Goal: Transaction & Acquisition: Subscribe to service/newsletter

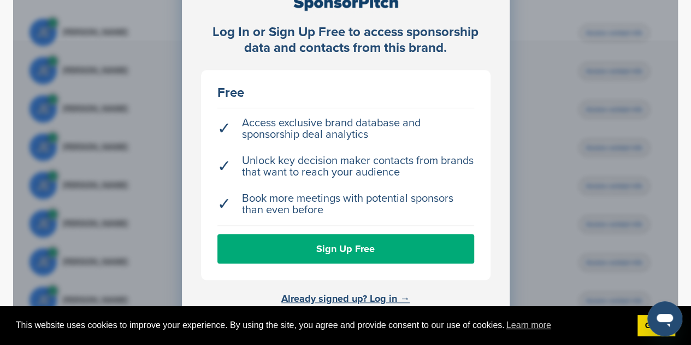
scroll to position [601, 0]
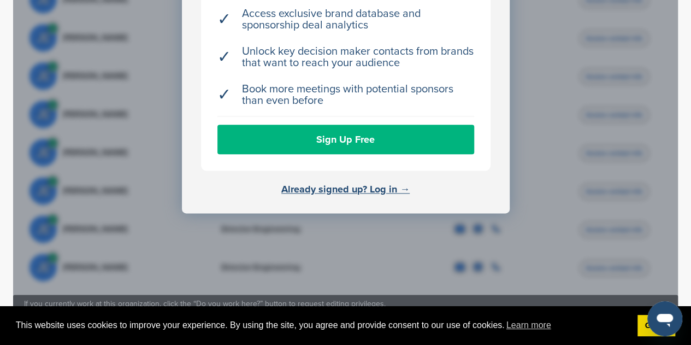
click at [289, 125] on link "Sign Up Free" at bounding box center [345, 139] width 257 height 29
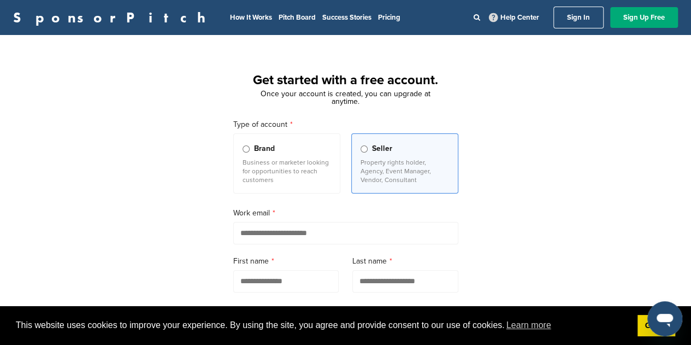
scroll to position [55, 0]
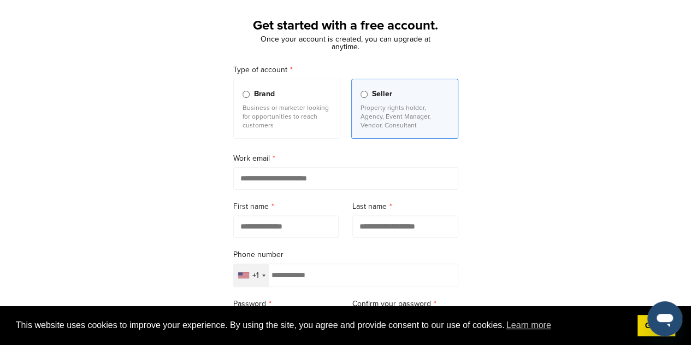
click at [282, 176] on input "email" at bounding box center [345, 178] width 225 height 22
type input "**********"
type input "*****"
type input "**********"
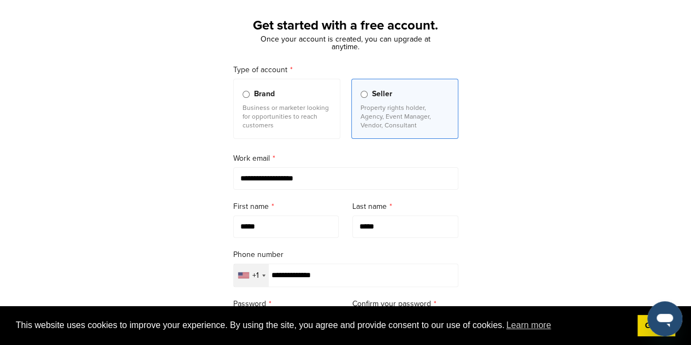
scroll to position [164, 0]
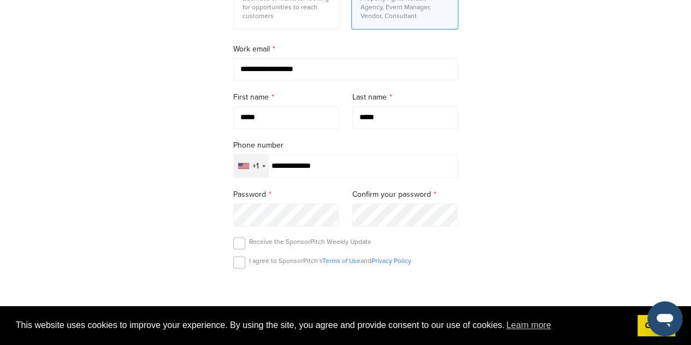
click at [285, 192] on label "Password" at bounding box center [286, 194] width 106 height 12
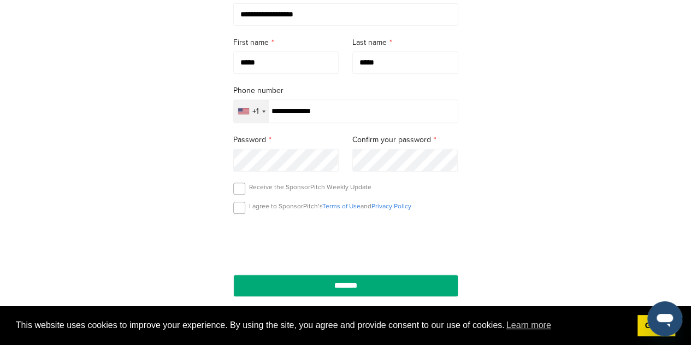
click at [245, 206] on div "I agree to SponsorPitch’s Terms of Use and Privacy Policy" at bounding box center [345, 210] width 225 height 16
click at [246, 214] on div "I agree to SponsorPitch’s Terms of Use and Privacy Policy" at bounding box center [345, 210] width 225 height 16
click at [239, 209] on label at bounding box center [239, 208] width 12 height 12
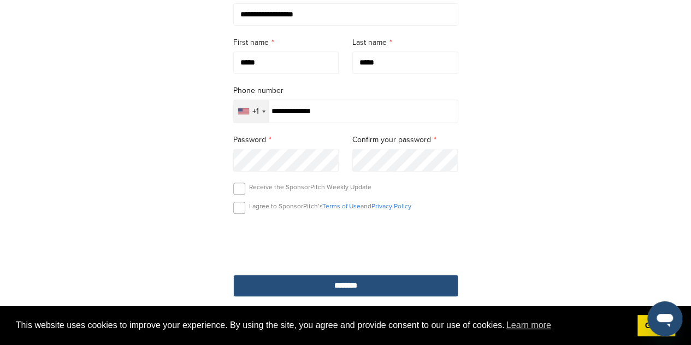
click at [295, 279] on input "********" at bounding box center [345, 285] width 225 height 22
click at [252, 281] on input "********" at bounding box center [345, 285] width 225 height 22
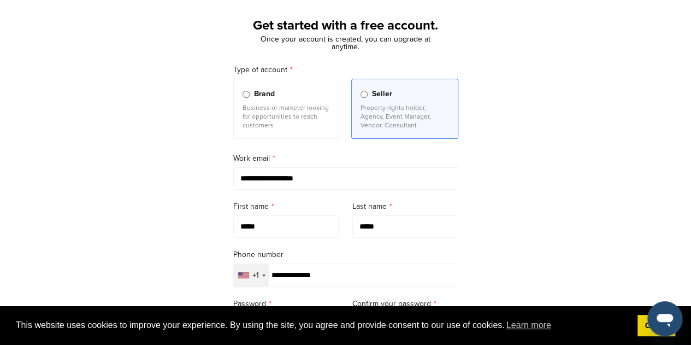
scroll to position [109, 0]
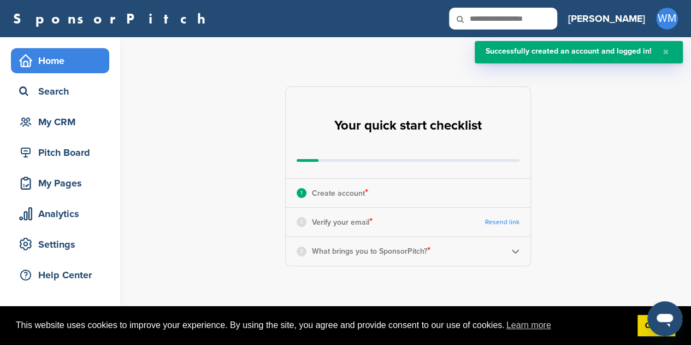
scroll to position [55, 0]
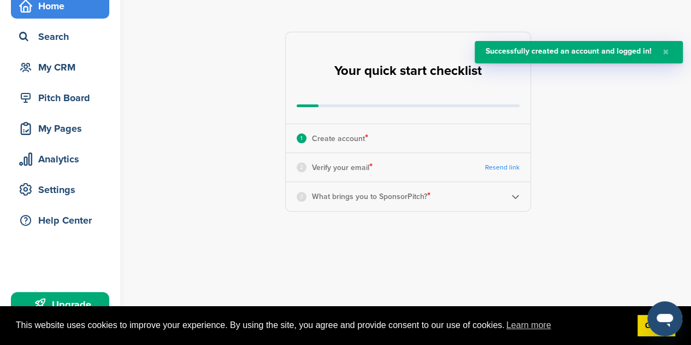
click at [510, 165] on link "Resend link" at bounding box center [502, 167] width 34 height 8
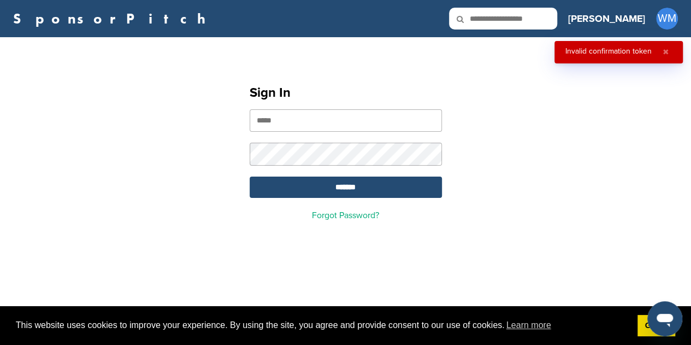
click at [292, 117] on input "email" at bounding box center [346, 120] width 192 height 22
type input "**********"
click at [250, 176] on input "*******" at bounding box center [346, 186] width 192 height 21
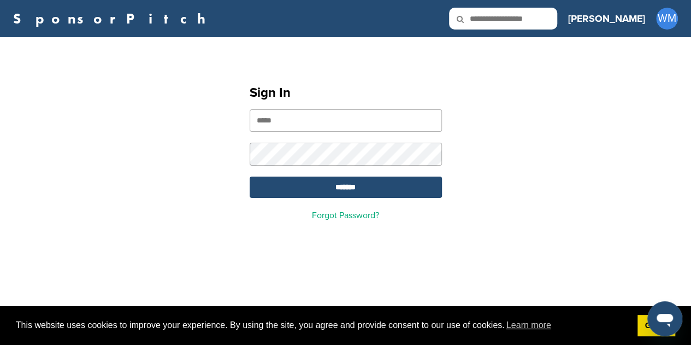
drag, startPoint x: 321, startPoint y: 120, endPoint x: 311, endPoint y: 113, distance: 11.4
click at [320, 120] on input "email" at bounding box center [346, 120] width 192 height 22
type input "**********"
click at [250, 176] on input "*******" at bounding box center [346, 186] width 192 height 21
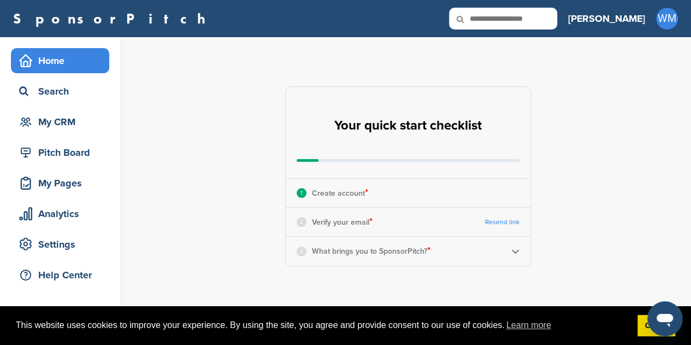
click at [517, 252] on img at bounding box center [515, 251] width 8 height 8
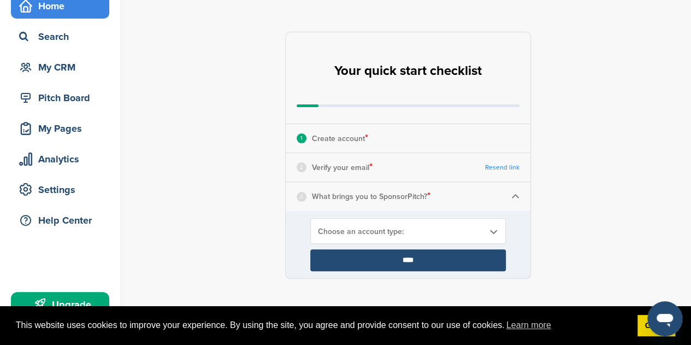
scroll to position [109, 0]
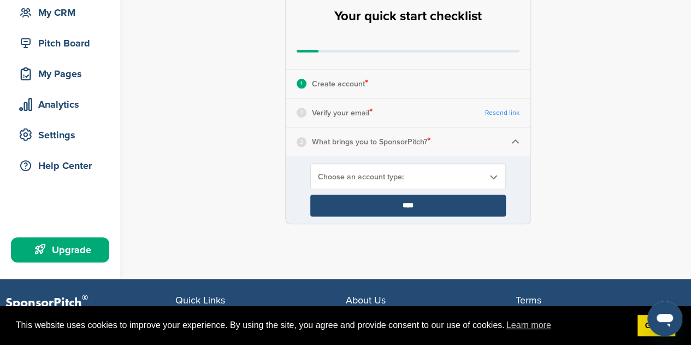
click at [485, 170] on div "Choose an account type:" at bounding box center [407, 176] width 195 height 26
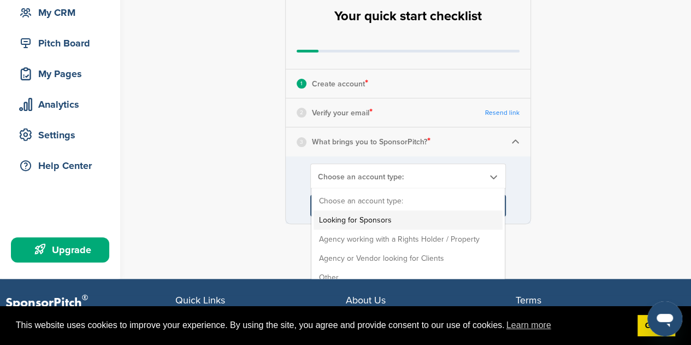
click at [377, 216] on li "Looking for Sponsors" at bounding box center [407, 219] width 189 height 19
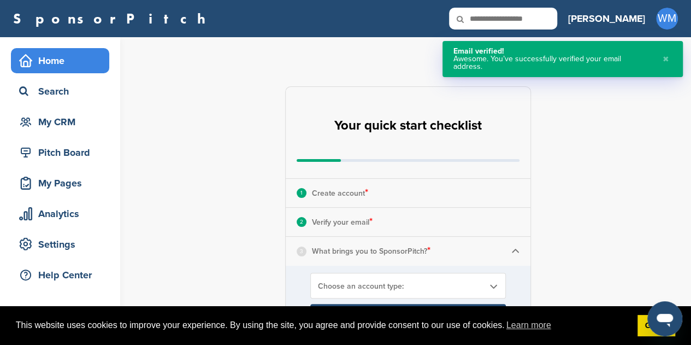
scroll to position [55, 0]
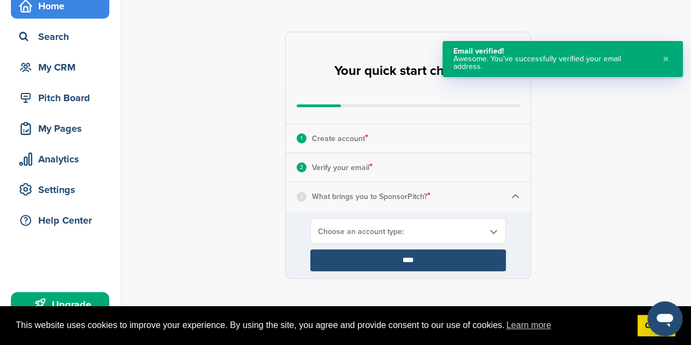
click at [495, 232] on b at bounding box center [493, 231] width 10 height 9
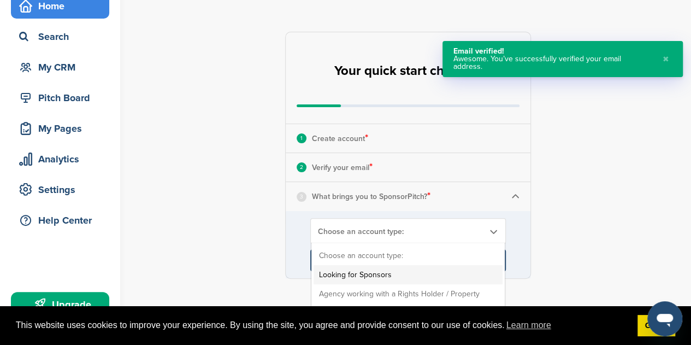
click at [378, 271] on li "Looking for Sponsors" at bounding box center [407, 274] width 189 height 19
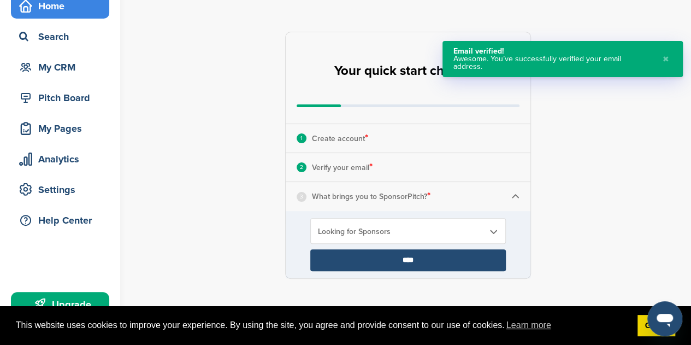
click at [378, 257] on input "****" at bounding box center [407, 260] width 195 height 22
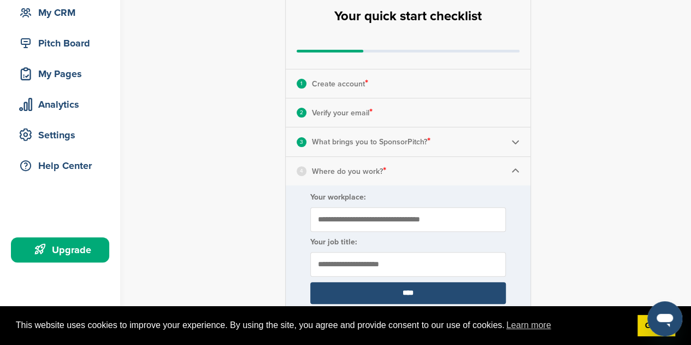
scroll to position [164, 0]
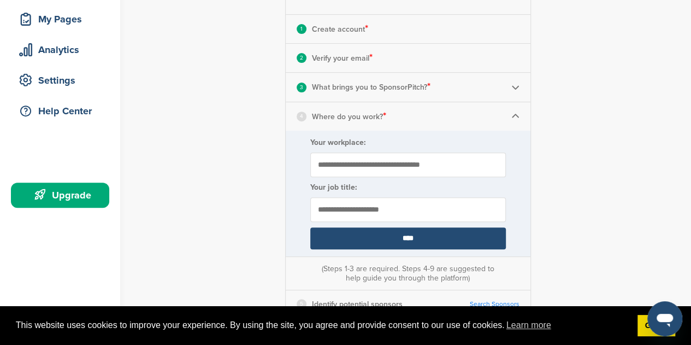
click at [390, 165] on input "Your workplace:" at bounding box center [407, 164] width 195 height 25
type input "**********"
click at [387, 208] on input "text" at bounding box center [407, 209] width 195 height 25
type input "*****"
click at [394, 230] on input "****" at bounding box center [407, 238] width 195 height 22
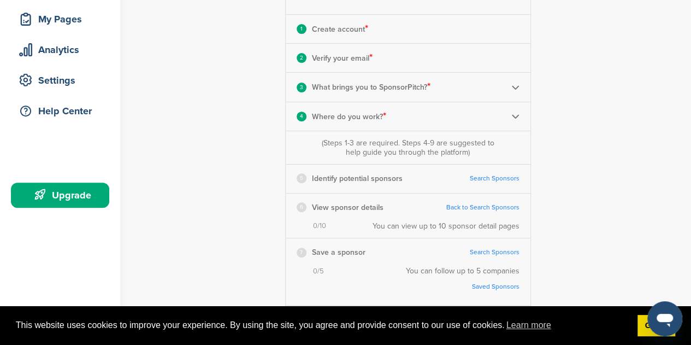
click at [497, 176] on link "Search Sponsors" at bounding box center [495, 178] width 50 height 8
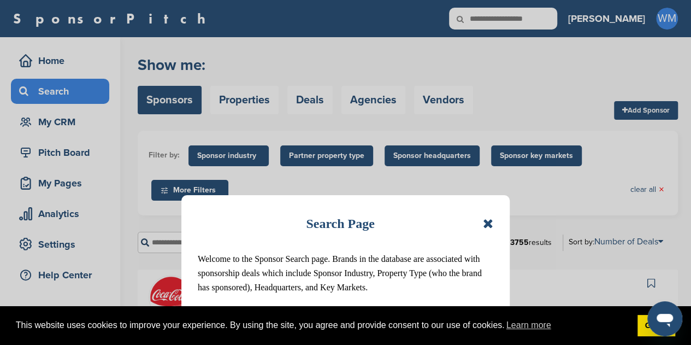
click at [489, 222] on icon at bounding box center [488, 223] width 10 height 13
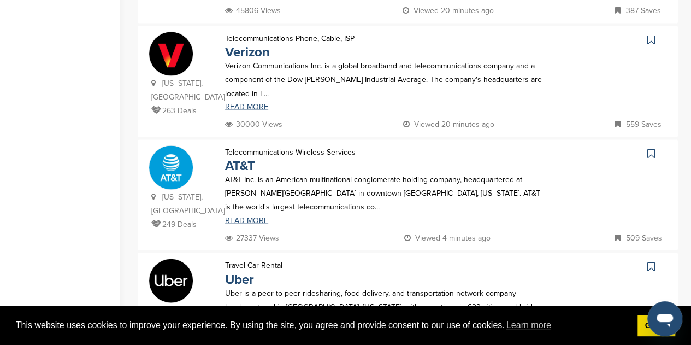
scroll to position [1147, 0]
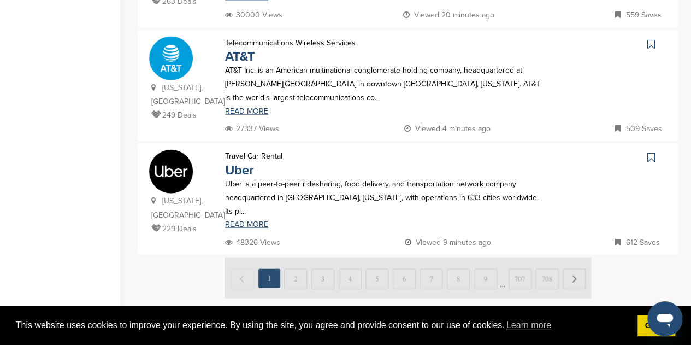
click at [287, 257] on img at bounding box center [407, 277] width 366 height 41
click at [295, 257] on img at bounding box center [407, 277] width 366 height 41
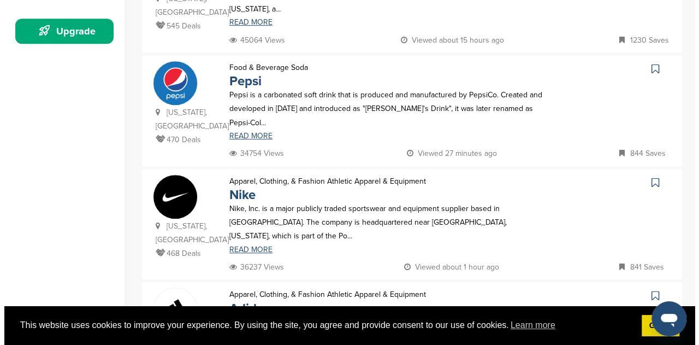
scroll to position [0, 0]
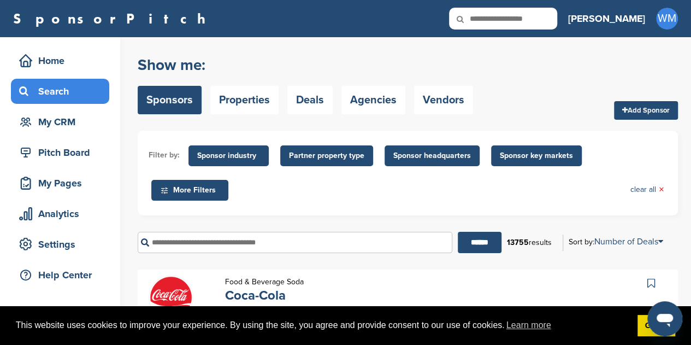
click at [246, 152] on span "Sponsor industry" at bounding box center [228, 156] width 63 height 12
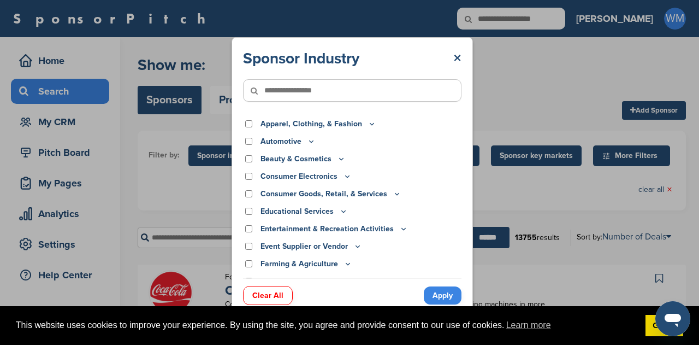
click at [298, 90] on input"] "text" at bounding box center [352, 90] width 218 height 22
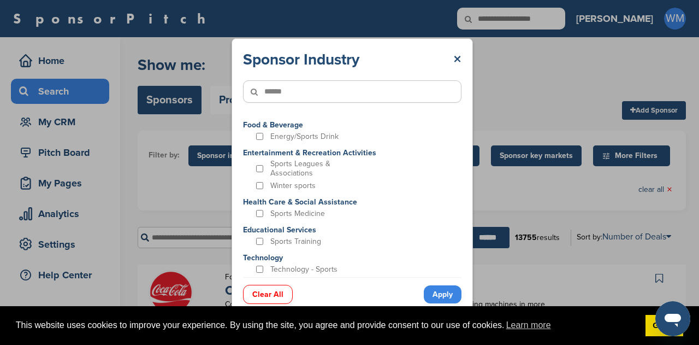
type input"] "******"
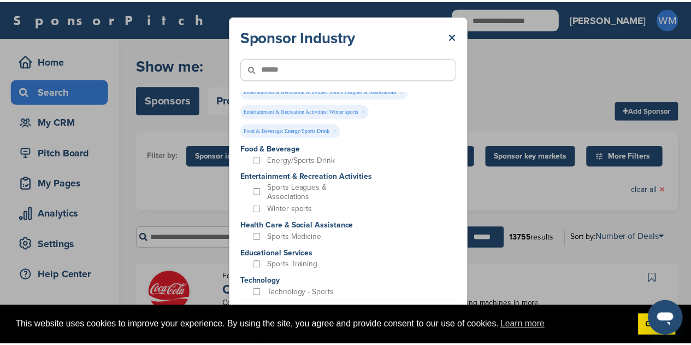
scroll to position [7, 0]
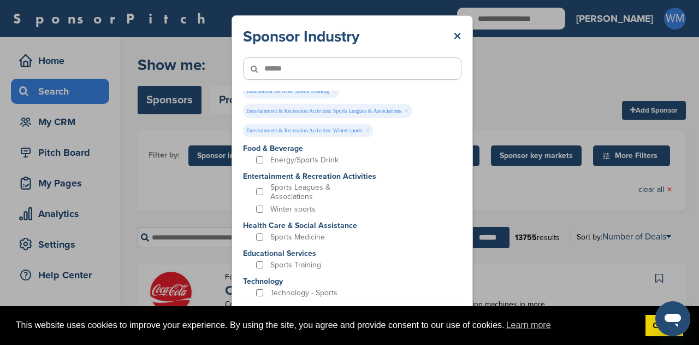
click at [455, 34] on link "×" at bounding box center [457, 37] width 8 height 20
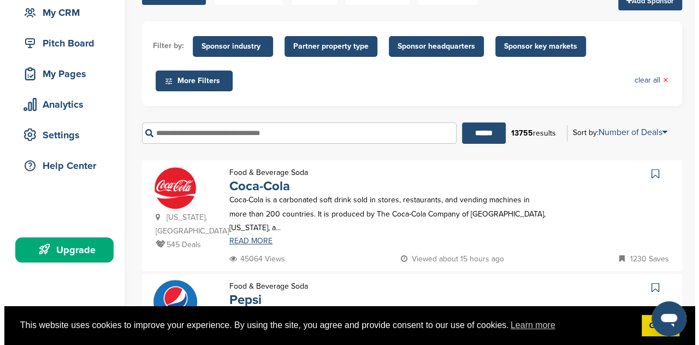
scroll to position [0, 0]
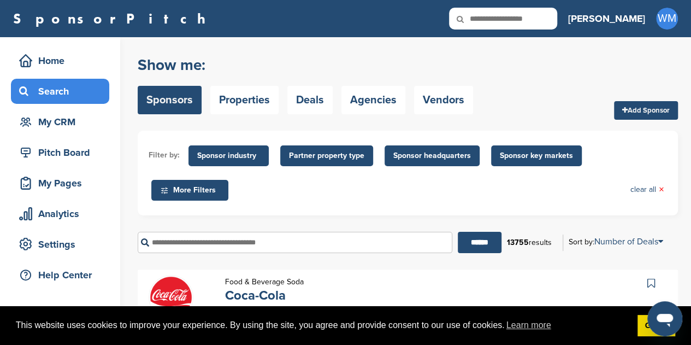
click at [247, 157] on span "Sponsor industry" at bounding box center [228, 156] width 63 height 12
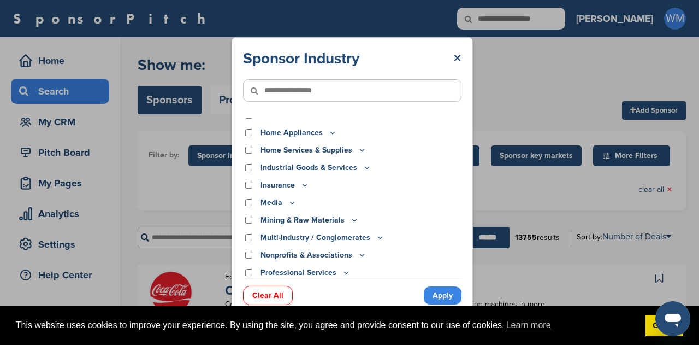
scroll to position [273, 0]
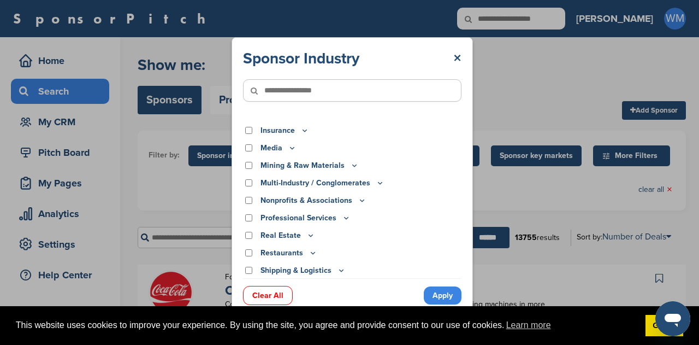
click at [315, 216] on p "Professional Services" at bounding box center [305, 218] width 90 height 12
click at [343, 219] on icon at bounding box center [346, 217] width 9 height 9
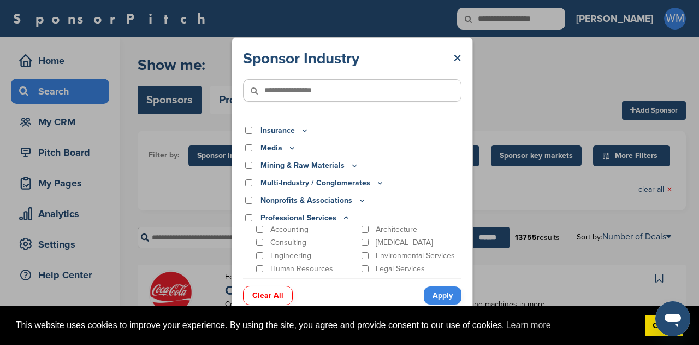
click at [343, 218] on icon at bounding box center [346, 217] width 9 height 9
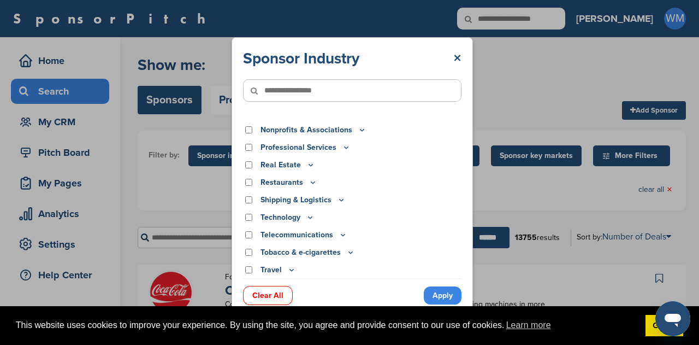
scroll to position [0, 0]
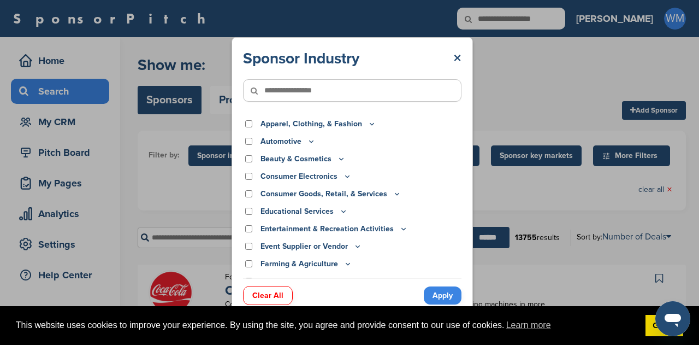
click at [355, 123] on p "Apparel, Clothing, & Fashion" at bounding box center [318, 124] width 116 height 12
click at [368, 122] on icon at bounding box center [372, 123] width 9 height 9
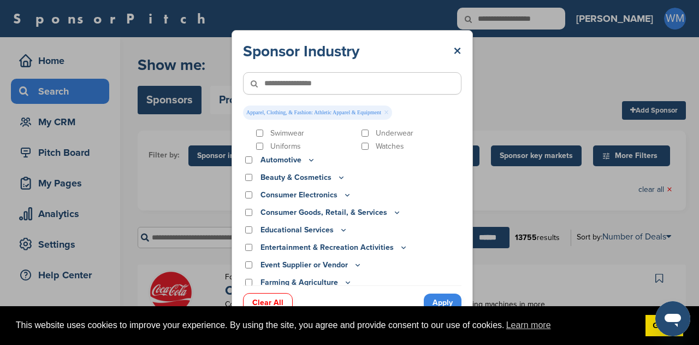
scroll to position [164, 0]
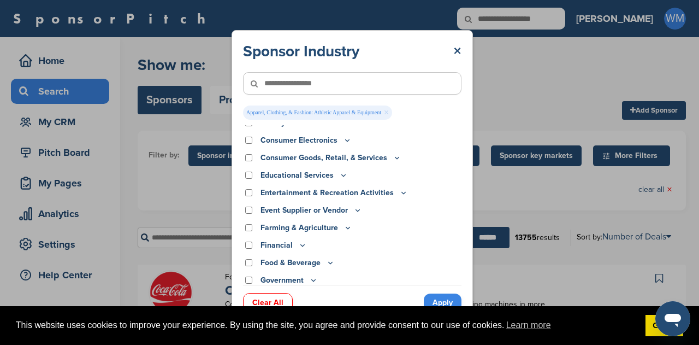
click at [333, 175] on p "Educational Services" at bounding box center [303, 175] width 87 height 12
click at [343, 175] on icon at bounding box center [343, 174] width 9 height 9
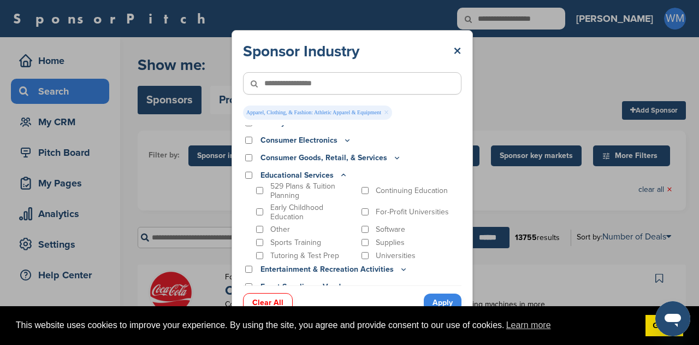
click at [314, 241] on p "Sports Training" at bounding box center [295, 242] width 51 height 9
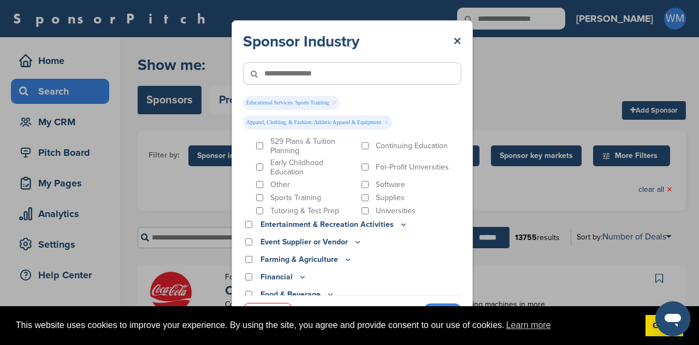
scroll to position [273, 0]
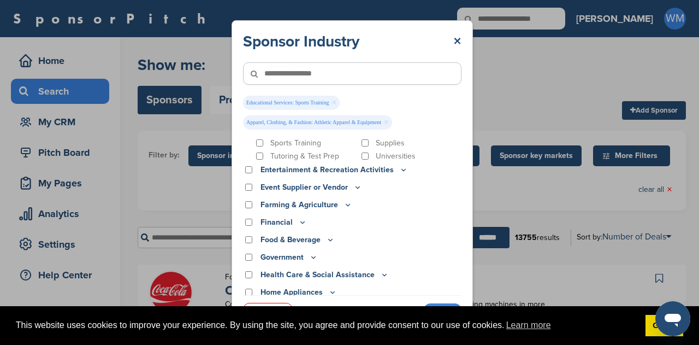
click at [400, 168] on icon at bounding box center [403, 169] width 9 height 9
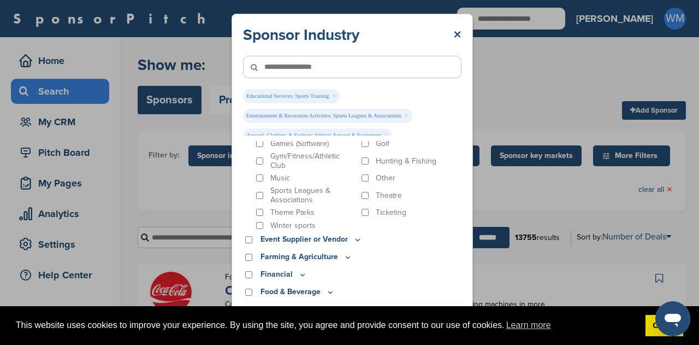
scroll to position [437, 0]
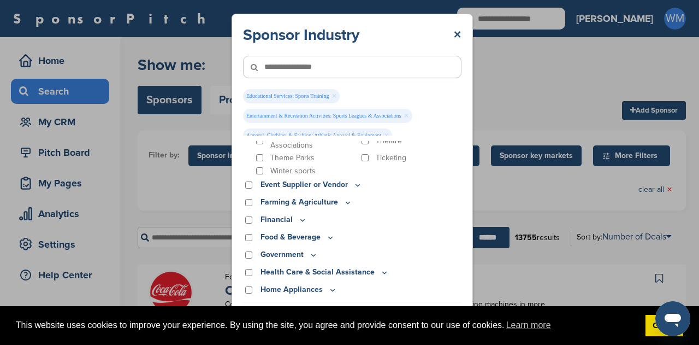
click at [335, 187] on p "Event Supplier or Vendor" at bounding box center [311, 185] width 102 height 12
click at [354, 186] on icon at bounding box center [357, 184] width 9 height 9
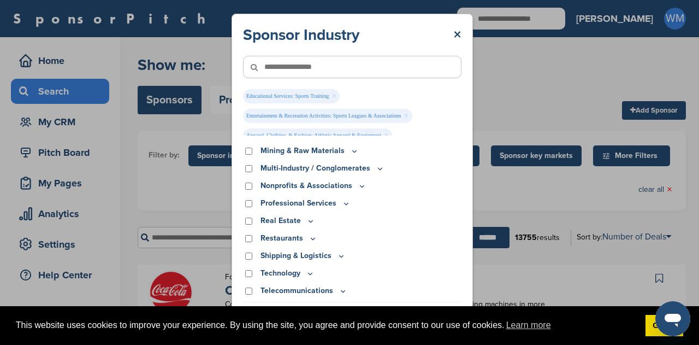
scroll to position [743, 0]
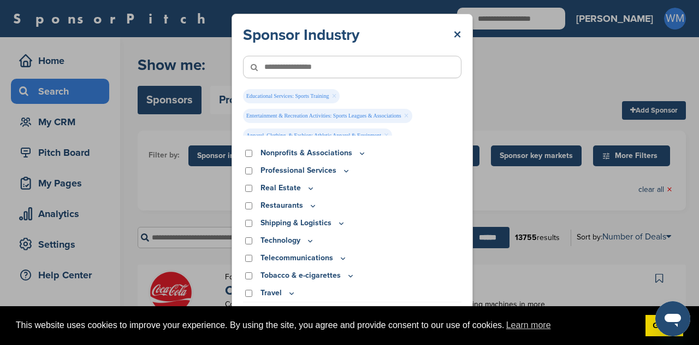
drag, startPoint x: 419, startPoint y: 34, endPoint x: 416, endPoint y: -7, distance: 41.0
click at [416, 0] on html "This website uses cookies to improve your experience. By using the site, you ag…" at bounding box center [349, 172] width 699 height 345
click at [437, 228] on div "Shipping & Logistics" at bounding box center [352, 223] width 218 height 12
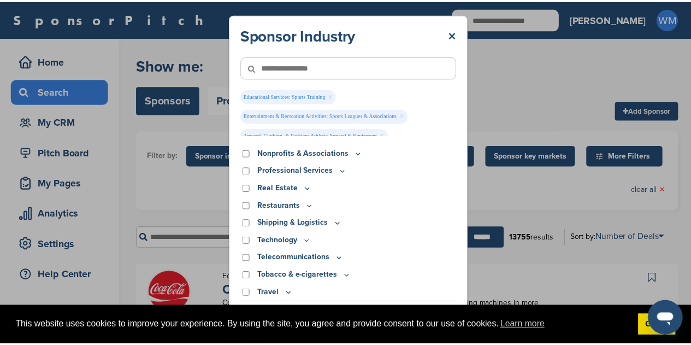
scroll to position [7, 0]
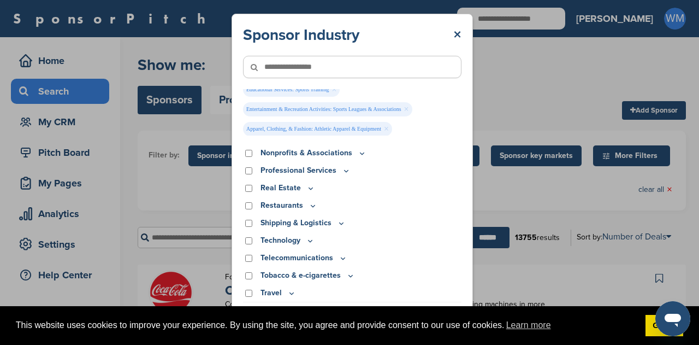
click at [493, 197] on div "Sponsor Industry × Educational Services: Sports Training × Entertainment & Recr…" at bounding box center [352, 175] width 704 height 350
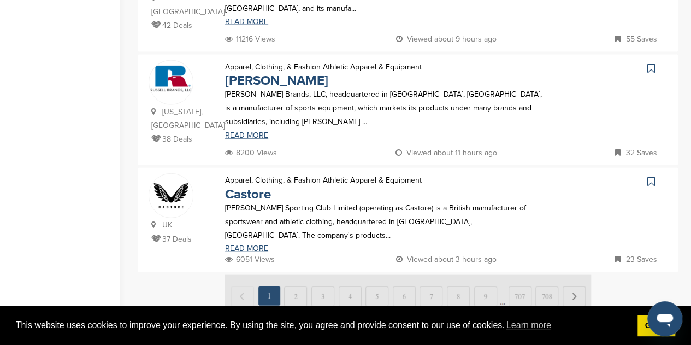
scroll to position [1201, 0]
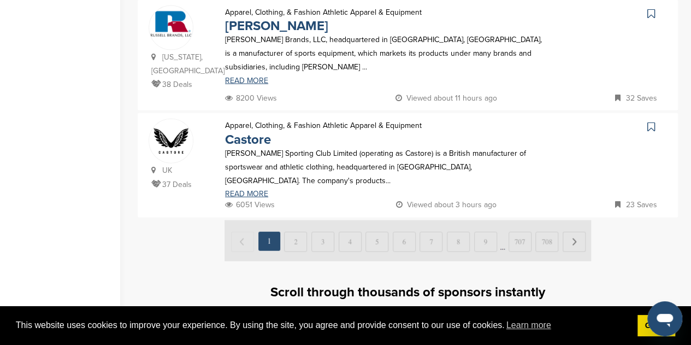
click at [295, 220] on img at bounding box center [407, 240] width 366 height 41
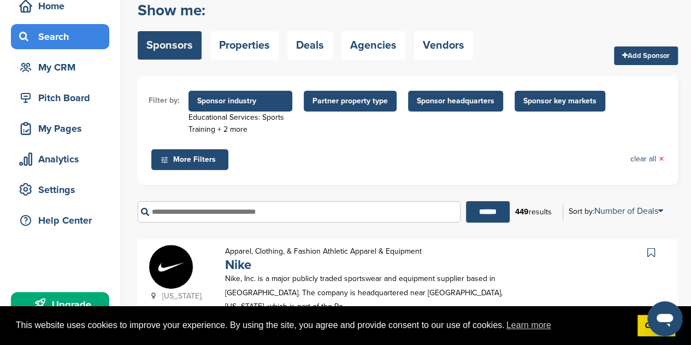
scroll to position [0, 0]
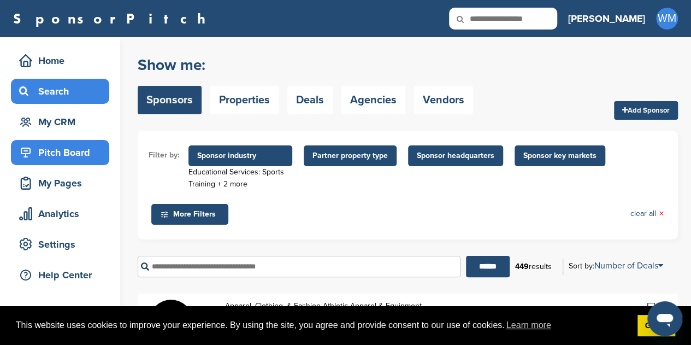
click at [62, 150] on div "Pitch Board" at bounding box center [62, 153] width 93 height 20
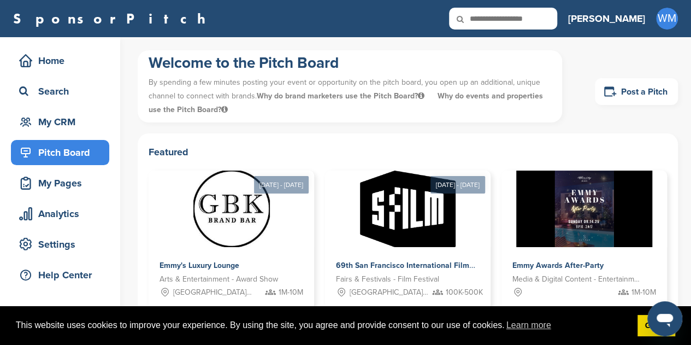
scroll to position [55, 0]
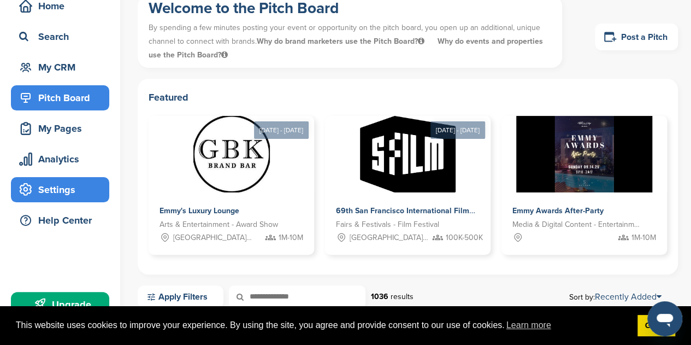
click at [56, 188] on div "Settings" at bounding box center [62, 190] width 93 height 20
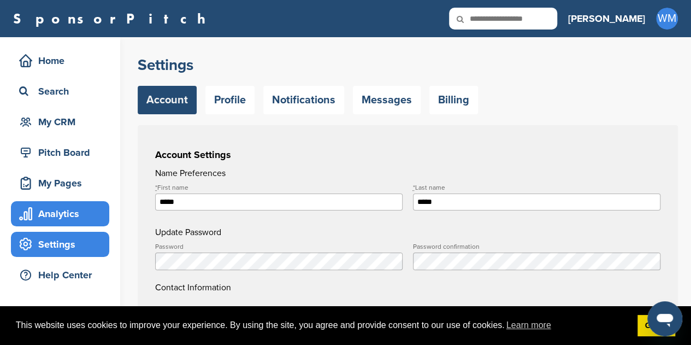
click at [63, 212] on div "Analytics" at bounding box center [62, 214] width 93 height 20
